Goal: Task Accomplishment & Management: Manage account settings

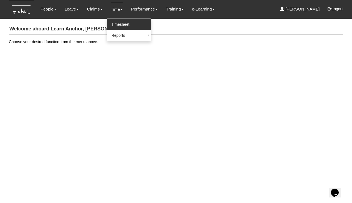
click at [114, 25] on link "Timesheet" at bounding box center [129, 24] width 44 height 11
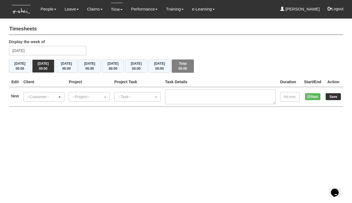
click at [44, 96] on div "--Customer--" at bounding box center [42, 97] width 30 height 6
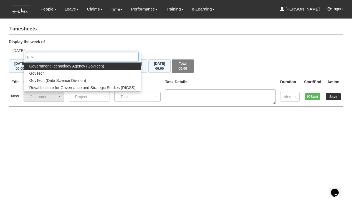
type input "gov"
click at [44, 65] on span "Government Technology Agency (GovTech)" at bounding box center [66, 66] width 75 height 6
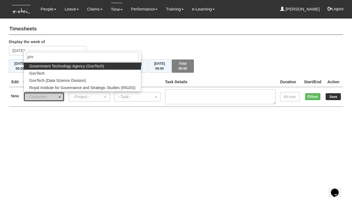
select select "900"
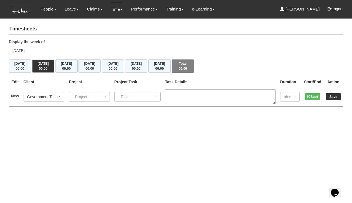
click at [101, 95] on div "--Project--" at bounding box center [87, 97] width 30 height 6
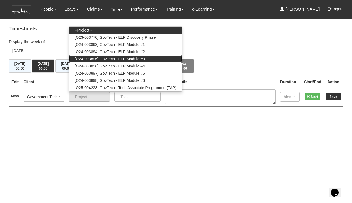
click at [108, 57] on span "[O24-003895] GovTech - ELP Module #3" at bounding box center [110, 59] width 70 height 6
select select "2505"
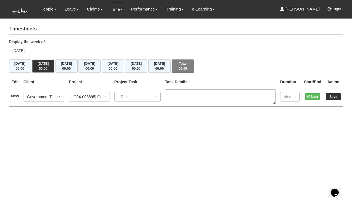
click at [141, 97] on div "--Task--" at bounding box center [136, 97] width 36 height 6
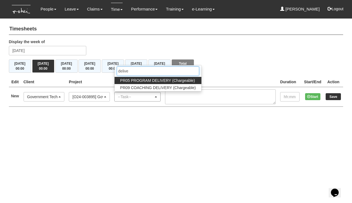
type input "delivery"
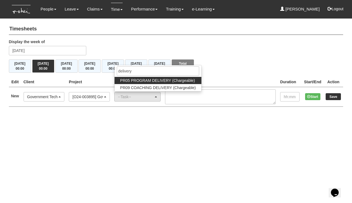
drag, startPoint x: 141, startPoint y: 97, endPoint x: 158, endPoint y: 79, distance: 24.5
click at [158, 79] on span "PR05 PROGRAM DELIVERY (Chargeable)" at bounding box center [157, 81] width 75 height 6
select select "89"
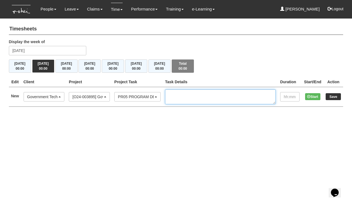
click at [196, 93] on textarea at bounding box center [220, 96] width 111 height 15
click at [190, 93] on textarea "C12" at bounding box center [220, 96] width 111 height 15
click at [213, 93] on textarea "Cohort 12" at bounding box center [220, 96] width 111 height 15
type textarea "Cohort 12, co-facilitate with Wen Wei"
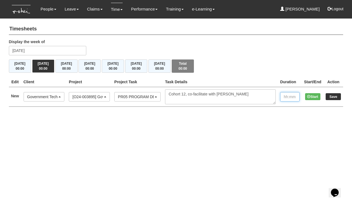
click at [285, 96] on input "text" at bounding box center [289, 96] width 19 height 9
type input "08:00"
click at [337, 96] on input "Save" at bounding box center [332, 96] width 15 height 7
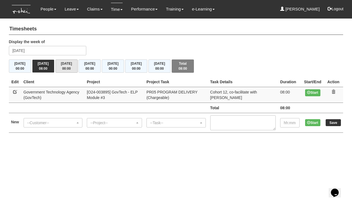
click at [64, 65] on button "Wed 10/9 00:00" at bounding box center [66, 66] width 22 height 13
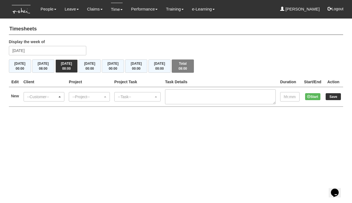
click at [57, 96] on div "--Customer--" at bounding box center [42, 97] width 30 height 6
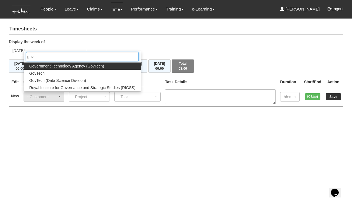
type input "gov"
click at [54, 66] on span "Government Technology Agency (GovTech)" at bounding box center [66, 66] width 75 height 6
select select "900"
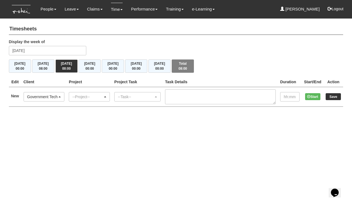
click at [89, 95] on div "--Project--" at bounding box center [87, 97] width 30 height 6
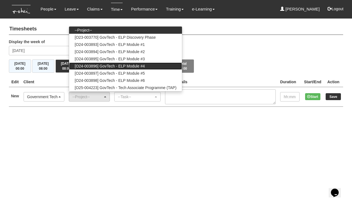
click at [95, 65] on span "[O24-003896] GovTech - ELP Module #4" at bounding box center [110, 66] width 70 height 6
select select "2504"
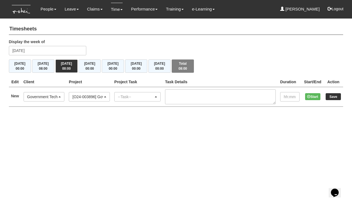
click at [134, 96] on div "--Task--" at bounding box center [136, 97] width 36 height 6
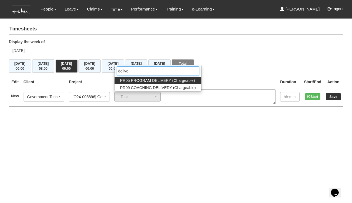
type input "delive"
click at [151, 80] on span "PR05 PROGRAM DELIVERY (Chargeable)" at bounding box center [157, 81] width 75 height 6
select select "89"
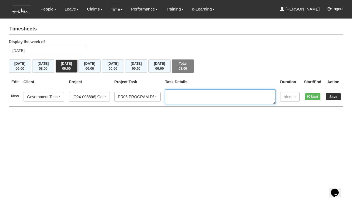
click at [203, 94] on textarea at bounding box center [220, 96] width 111 height 15
type textarea "Cohort 12, co-facilitate with Wen Wei"
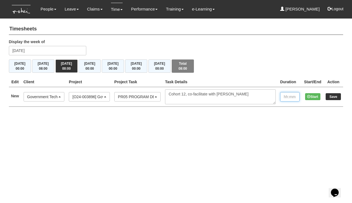
click at [283, 95] on input "text" at bounding box center [289, 96] width 19 height 9
type input "08:00"
click at [336, 96] on input "Save" at bounding box center [332, 96] width 15 height 7
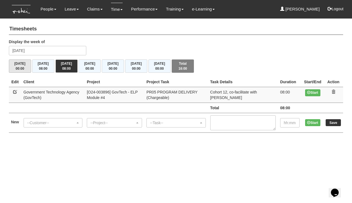
click at [17, 65] on button "[DATE] 00:00" at bounding box center [20, 66] width 22 height 13
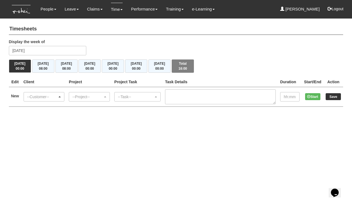
click at [32, 95] on div "--Customer--" at bounding box center [42, 97] width 30 height 6
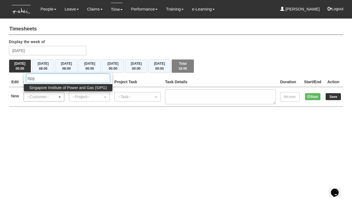
type input "sing"
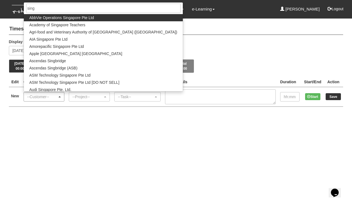
click at [58, 87] on span "Audi Singapore Pte. Ltd." at bounding box center [50, 90] width 42 height 6
select select "750"
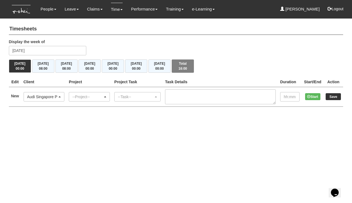
click at [93, 96] on div "--Project--" at bounding box center [87, 97] width 30 height 6
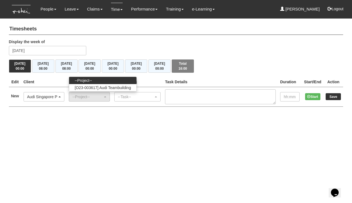
click at [52, 98] on div "Audi Singapore Pte. Ltd." at bounding box center [42, 97] width 30 height 6
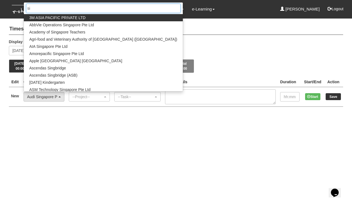
type input "s"
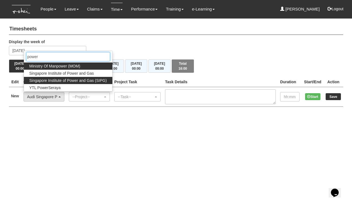
type input "power"
click at [67, 79] on span "Singapore Institute of Power and Gas (SIPG)" at bounding box center [67, 81] width 77 height 6
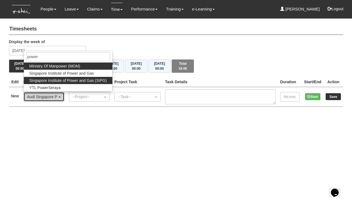
select select "483"
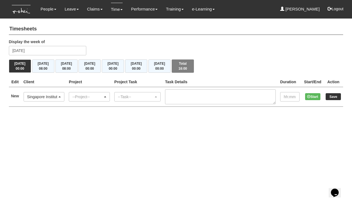
click at [88, 96] on div "--Project--" at bounding box center [87, 97] width 30 height 6
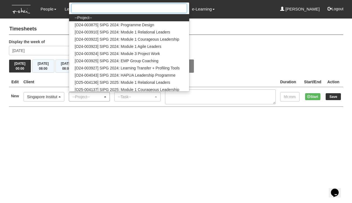
type input "d"
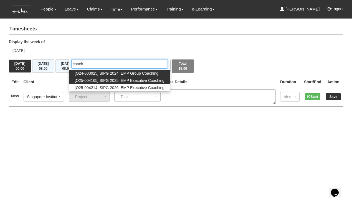
type input "coach"
click at [140, 78] on span "[O25-004165] SIPG 2025: EMP Executive Coaching" at bounding box center [120, 81] width 90 height 6
select select "2785"
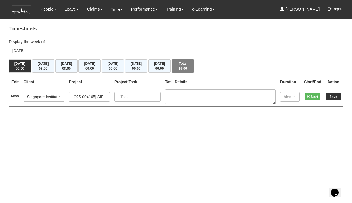
click at [138, 96] on div "--Task--" at bounding box center [136, 97] width 36 height 6
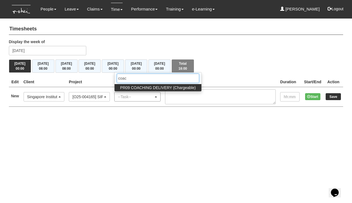
type input "coat"
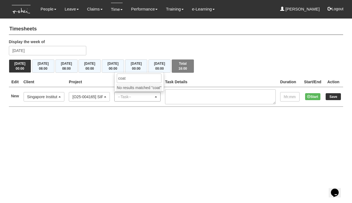
click at [155, 86] on li "No results matched "coat"" at bounding box center [139, 87] width 46 height 7
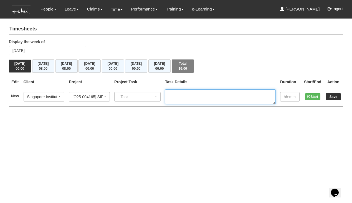
click at [196, 96] on textarea at bounding box center [220, 96] width 111 height 15
click at [154, 95] on div "--Task--" at bounding box center [136, 97] width 36 height 6
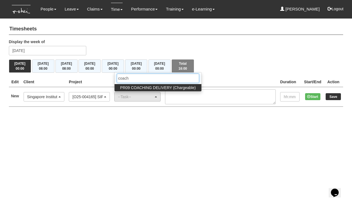
type input "coach"
click at [181, 87] on span "PR09 COACHING DELIVERY (Chargeable)" at bounding box center [158, 88] width 76 height 6
select select "150"
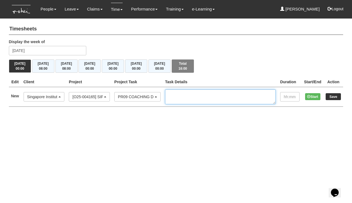
click at [198, 92] on textarea at bounding box center [220, 96] width 111 height 15
type textarea "C"
type textarea "1. Carlo, 9-10am 2. Ian, 11am-12pm 3. Arif, 3-4pm"
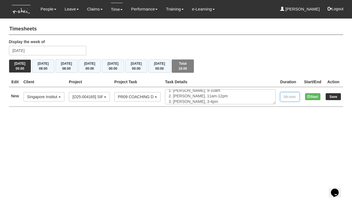
click at [285, 96] on input "text" at bounding box center [289, 96] width 19 height 9
type input "03:00"
click at [337, 96] on input "Save" at bounding box center [332, 96] width 15 height 7
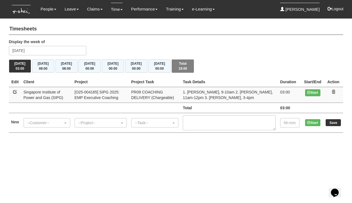
click at [140, 71] on button "[DATE] 00:00" at bounding box center [136, 66] width 22 height 13
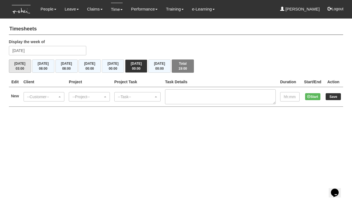
click at [24, 66] on button "[DATE] 03:00" at bounding box center [20, 66] width 22 height 13
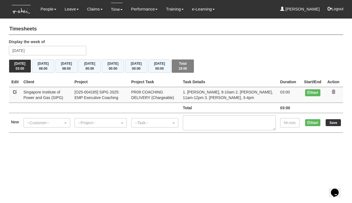
click at [52, 124] on div "--Customer--" at bounding box center [45, 123] width 36 height 6
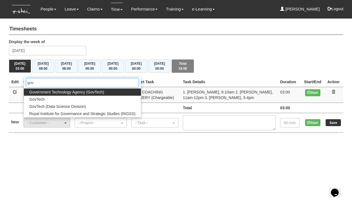
type input "gov"
click at [44, 90] on span "Government Technology Agency (GovTech)" at bounding box center [66, 92] width 75 height 6
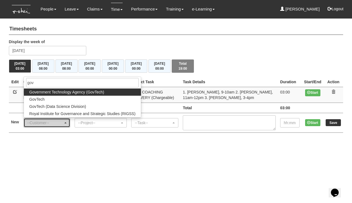
select select "900"
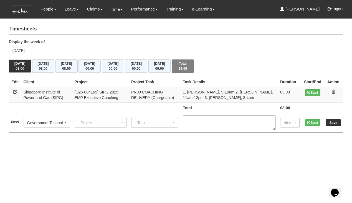
click at [107, 122] on div "--Project--" at bounding box center [99, 123] width 42 height 6
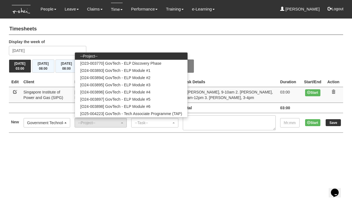
click at [63, 121] on div "Government Technology Agency (GovTech)" at bounding box center [45, 123] width 36 height 6
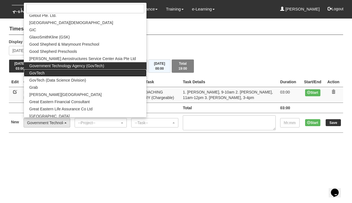
click at [47, 71] on link "GovTech" at bounding box center [85, 73] width 123 height 7
select select "427"
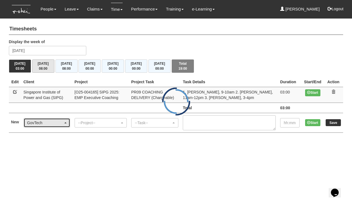
scroll to position [0, 0]
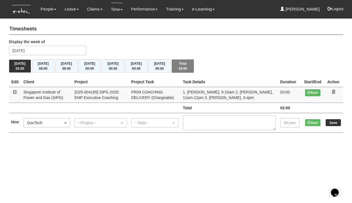
click at [111, 120] on div "--Project--" at bounding box center [99, 123] width 42 height 6
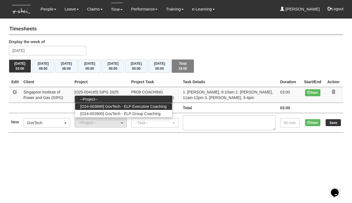
click at [112, 105] on span "[O24-003899] GovTech - ELP Executive Coaching" at bounding box center [123, 107] width 86 height 6
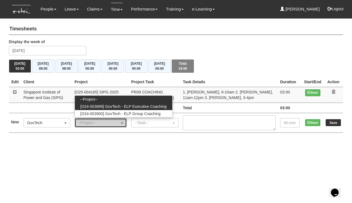
select select "2540"
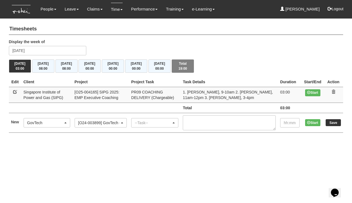
click at [166, 124] on div "--Task--" at bounding box center [153, 123] width 37 height 6
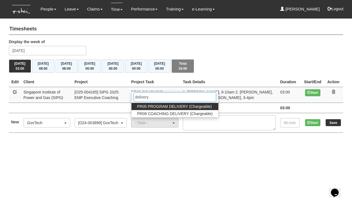
type input "delivery"
drag, startPoint x: 180, startPoint y: 104, endPoint x: 189, endPoint y: 106, distance: 8.9
click at [189, 106] on span "PR05 PROGRAM DELIVERY (Chargeable)" at bounding box center [174, 107] width 75 height 6
select select "89"
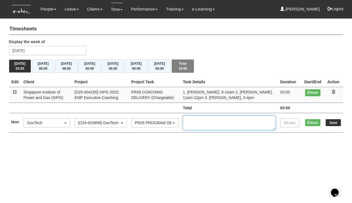
click at [217, 119] on textarea at bounding box center [229, 123] width 93 height 15
type textarea "1"
type textarea "Cohort 14, IC1, [PERSON_NAME], 4-5pm"
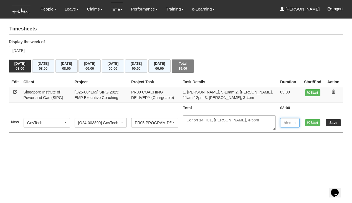
click at [283, 122] on input "text" at bounding box center [289, 122] width 19 height 9
type input "01:00"
click at [332, 123] on input "Save" at bounding box center [332, 122] width 15 height 7
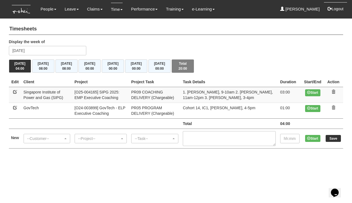
click at [334, 10] on button "Logout" at bounding box center [335, 8] width 24 height 13
